Goal: Find specific page/section: Find specific page/section

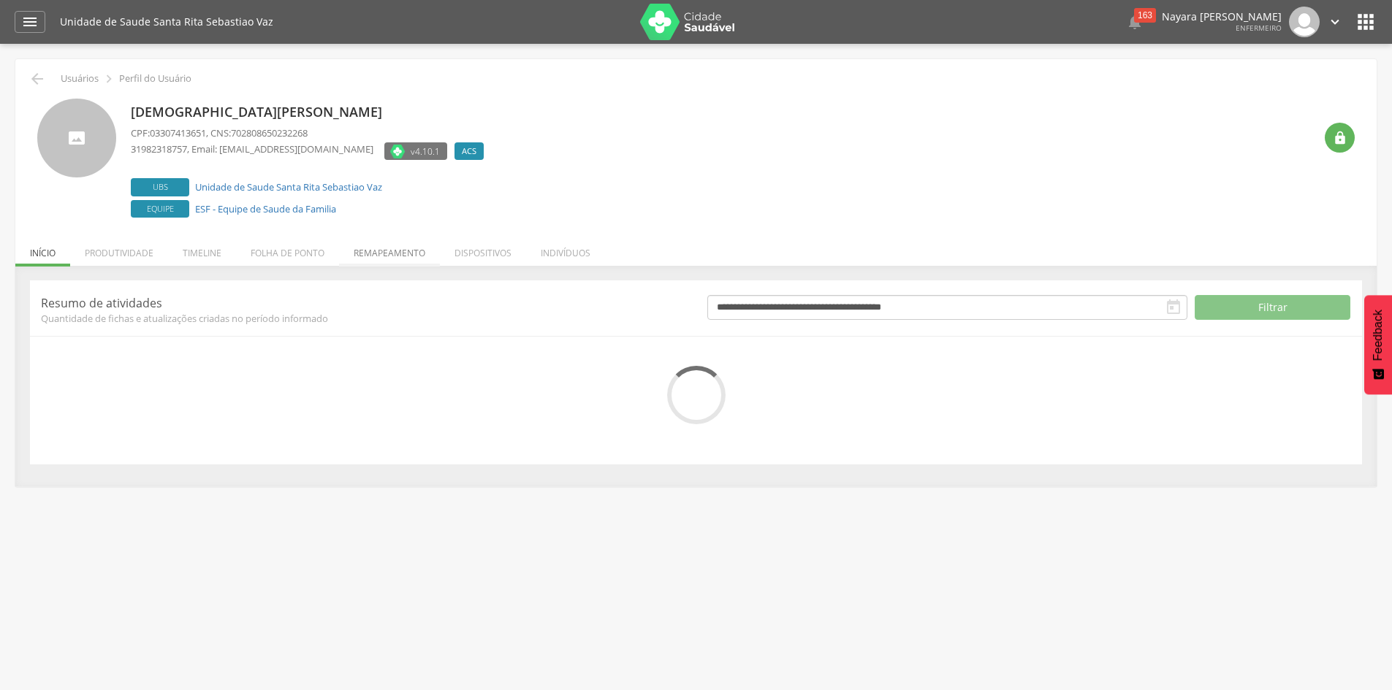
click at [392, 260] on li "Remapeamento" at bounding box center [389, 249] width 101 height 34
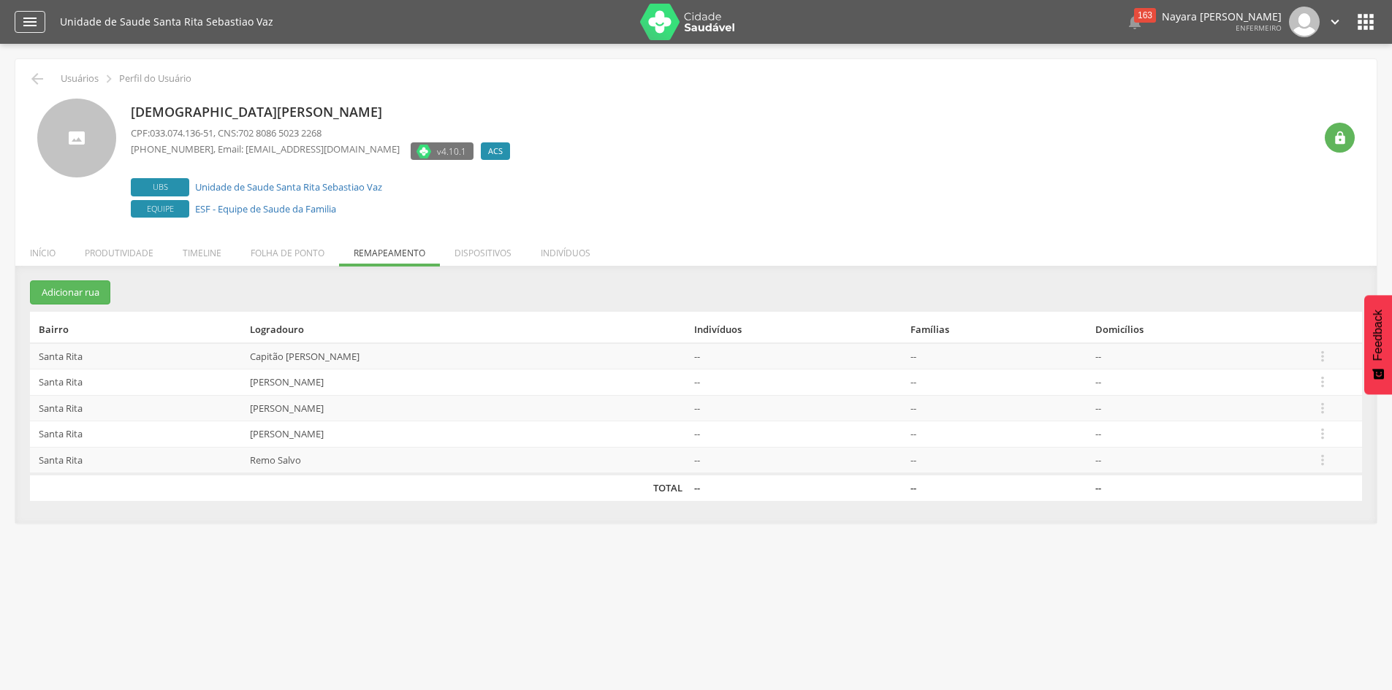
click at [33, 11] on div "" at bounding box center [30, 22] width 31 height 22
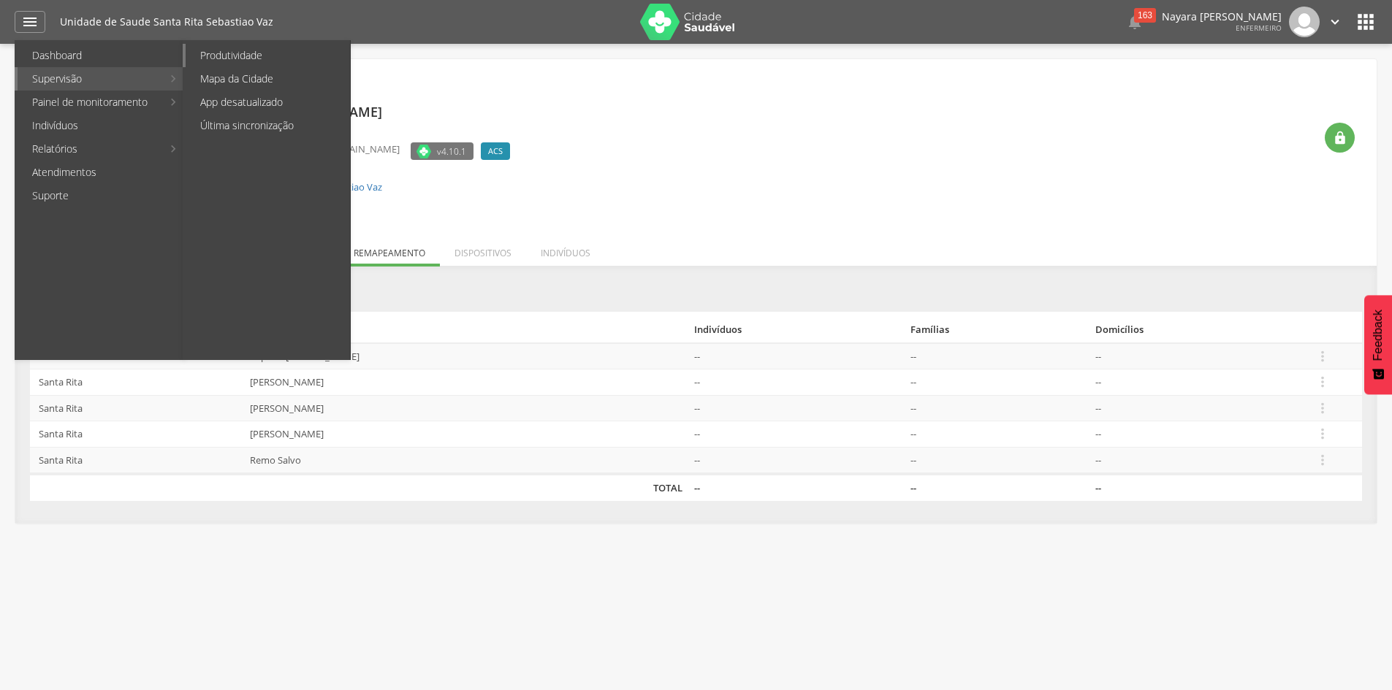
click at [226, 62] on link "Produtividade" at bounding box center [268, 55] width 164 height 23
type input "**********"
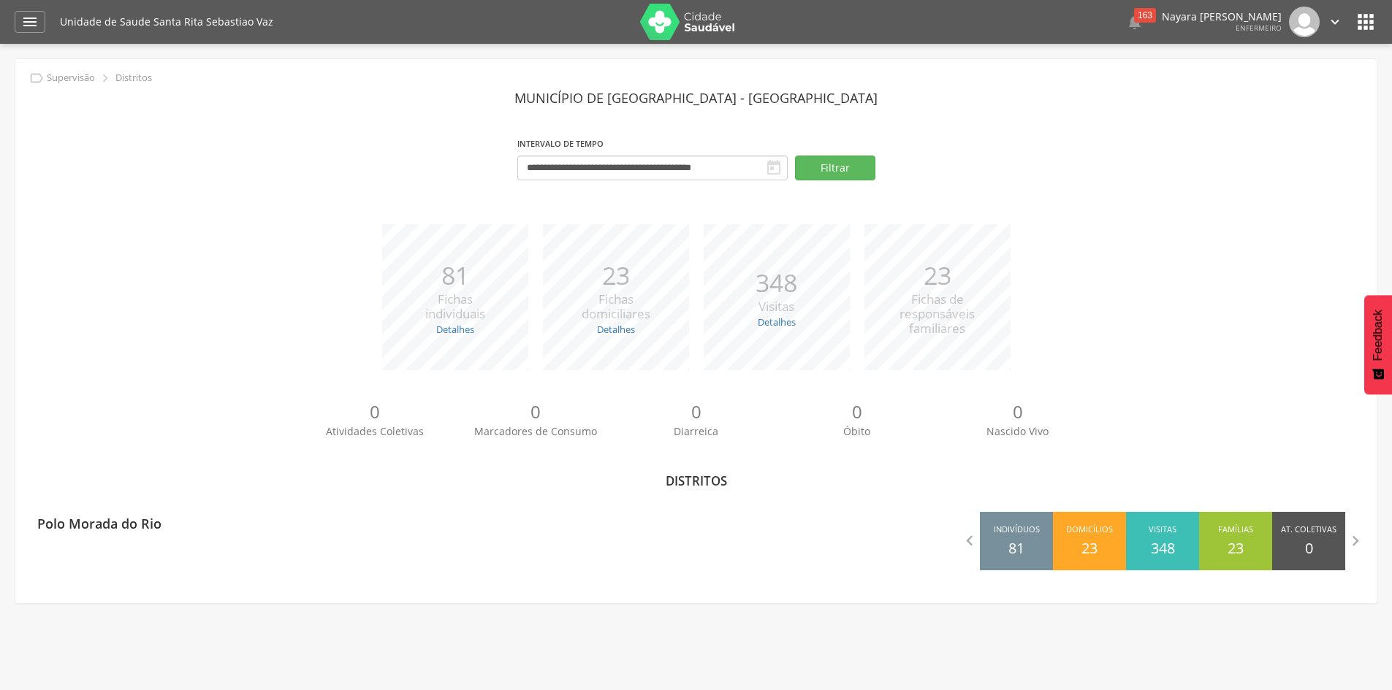
click at [1364, 18] on icon "" at bounding box center [1365, 21] width 23 height 23
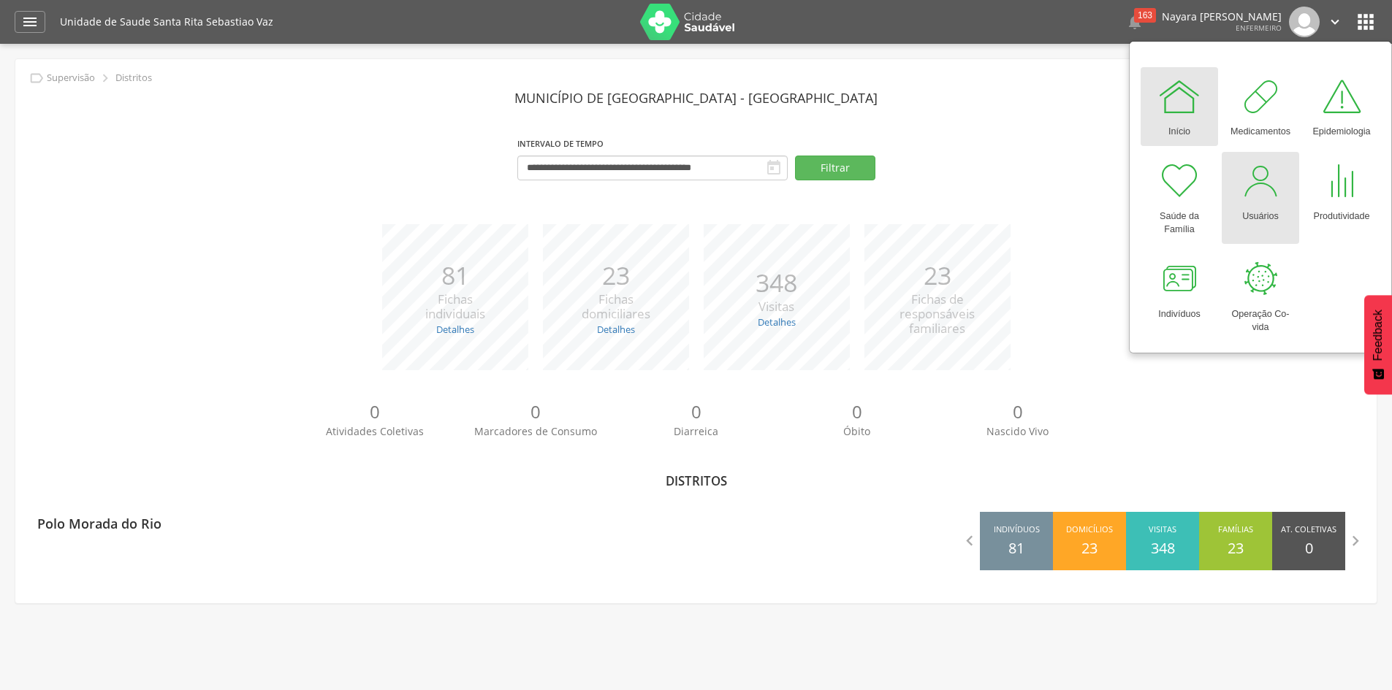
click at [1257, 191] on div at bounding box center [1260, 181] width 44 height 44
